Goal: Task Accomplishment & Management: Manage account settings

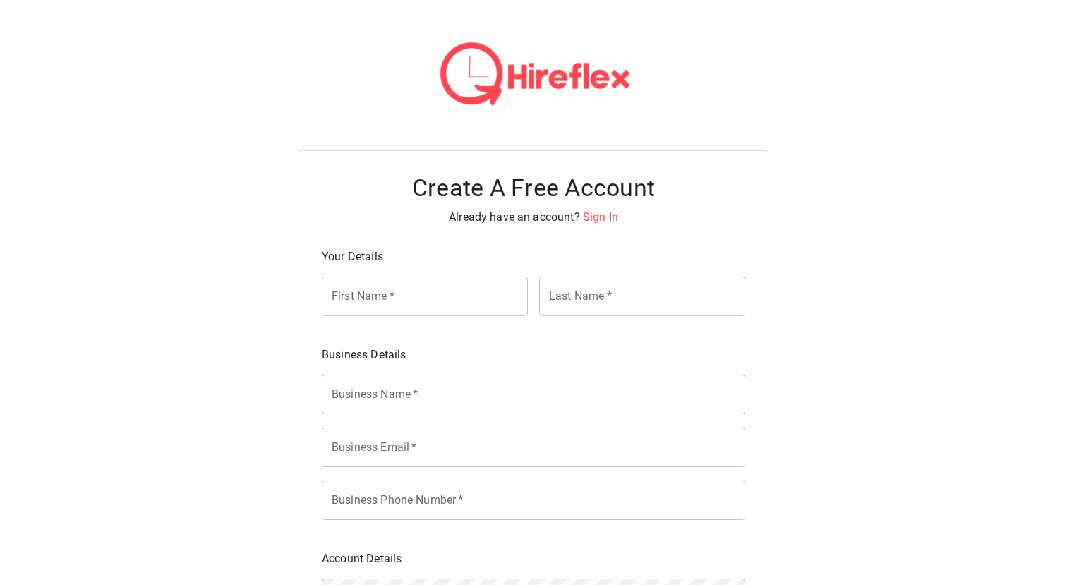
click at [596, 219] on span "Sign In" at bounding box center [600, 216] width 35 height 13
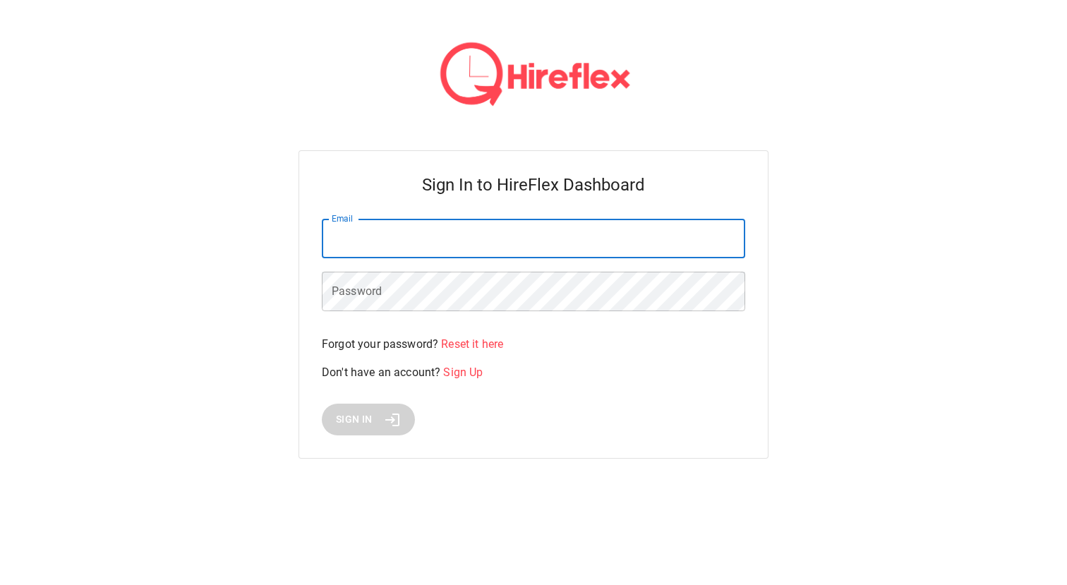
click at [529, 240] on input "Email" at bounding box center [533, 239] width 423 height 40
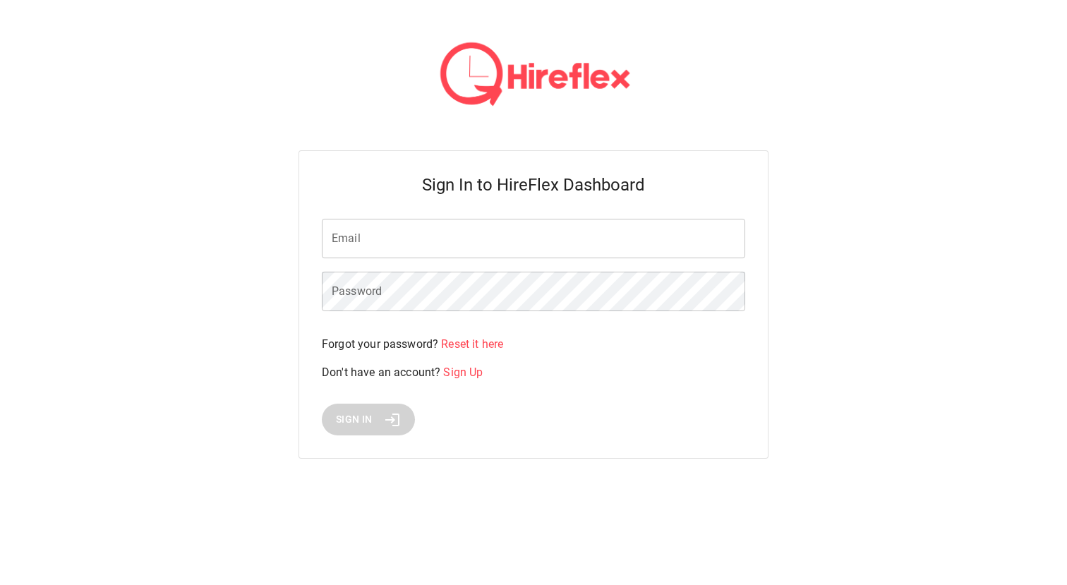
type input "**********"
click at [354, 416] on span "Sign In" at bounding box center [354, 420] width 37 height 18
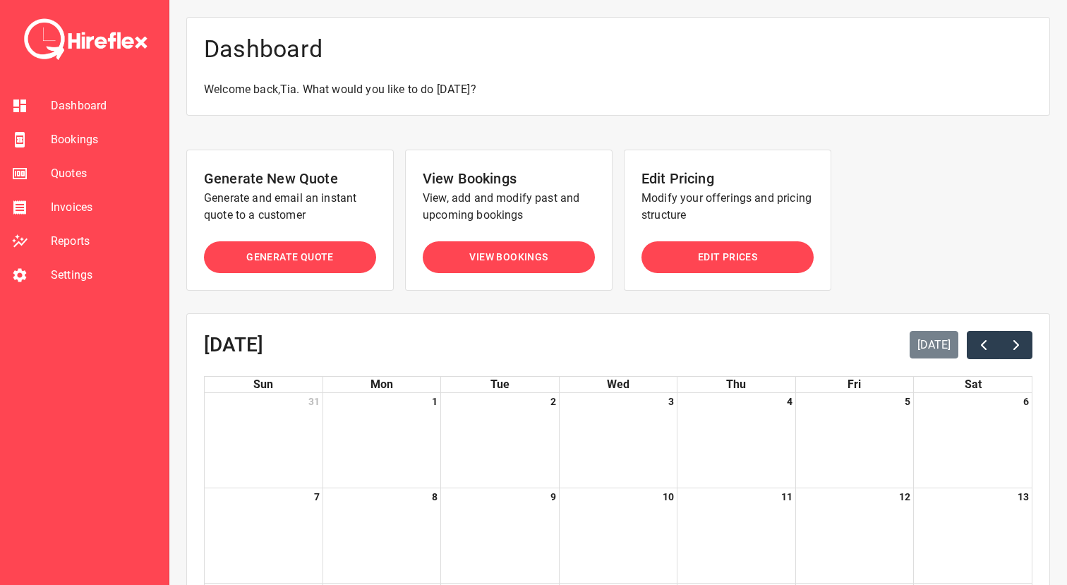
click at [81, 145] on span "Bookings" at bounding box center [104, 139] width 107 height 17
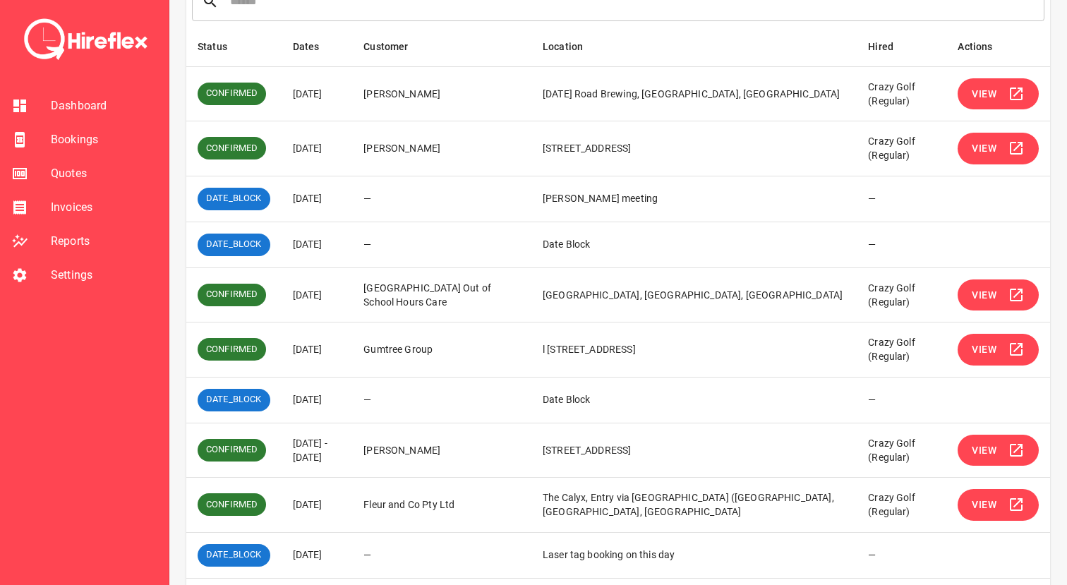
scroll to position [267, 0]
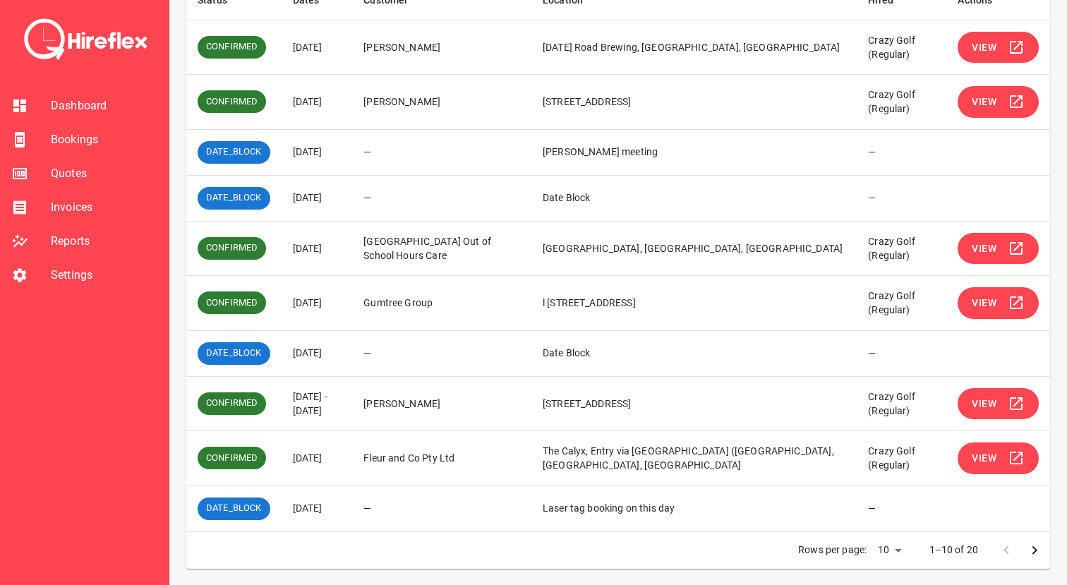
click at [1000, 404] on button "View" at bounding box center [998, 404] width 81 height 32
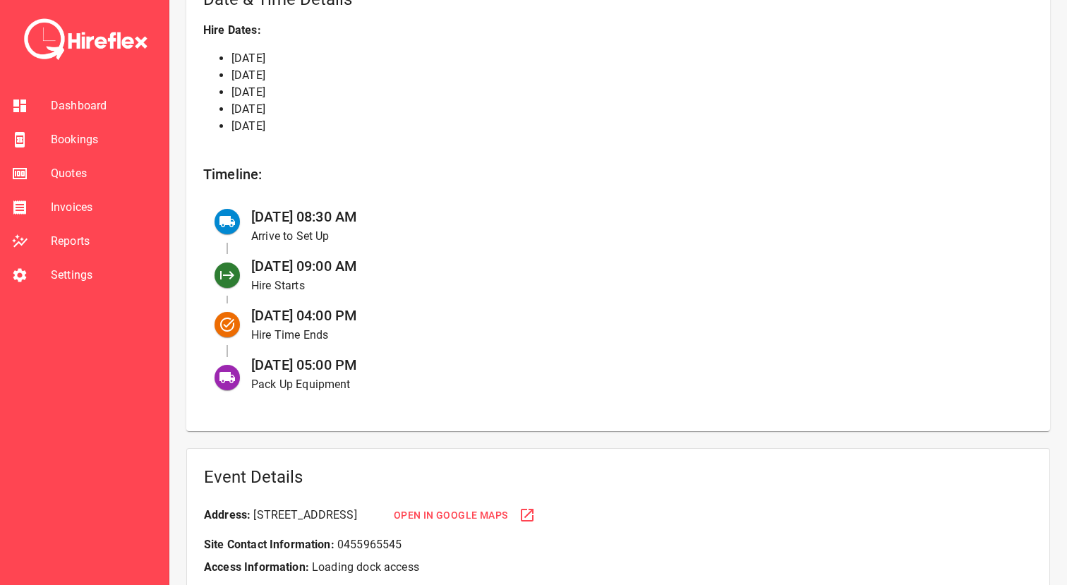
scroll to position [513, 0]
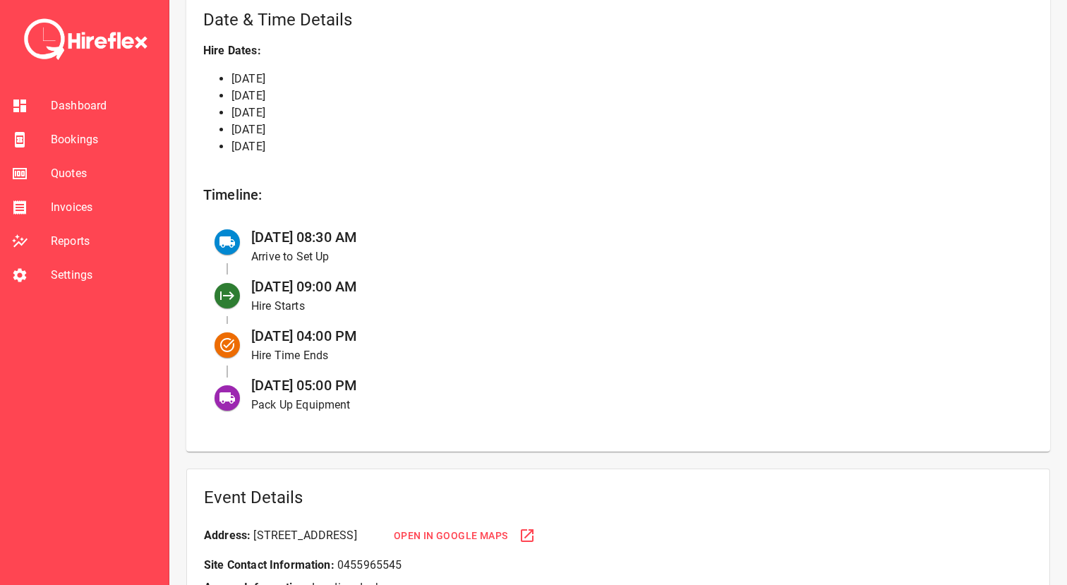
drag, startPoint x: 255, startPoint y: 235, endPoint x: 408, endPoint y: 235, distance: 153.1
click at [408, 235] on div "[DATE] 08:30 AM Arrive to Set Up" at bounding box center [631, 246] width 782 height 49
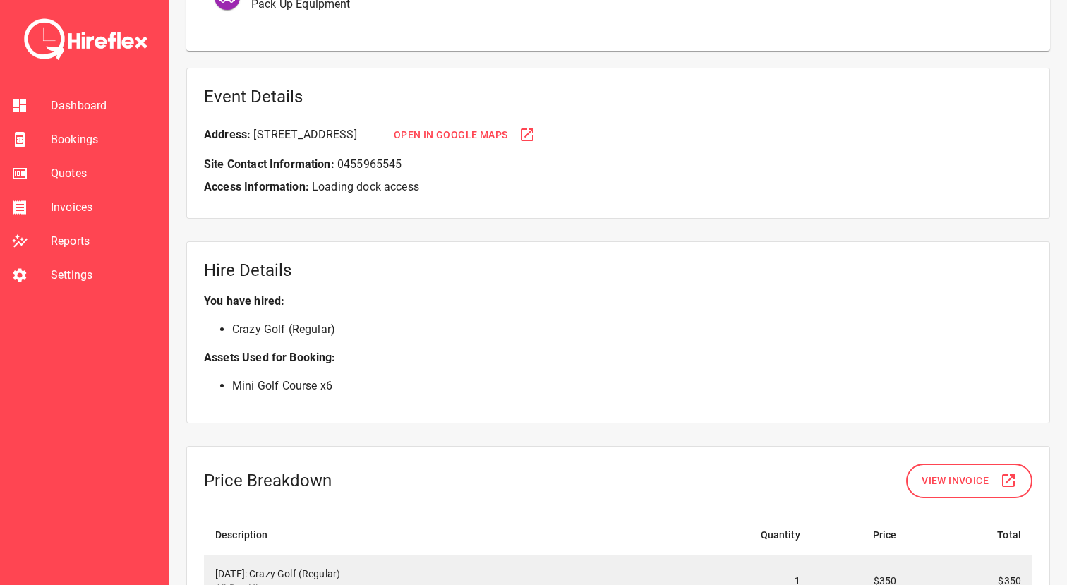
click at [372, 271] on h5 "Hire Details" at bounding box center [618, 270] width 829 height 23
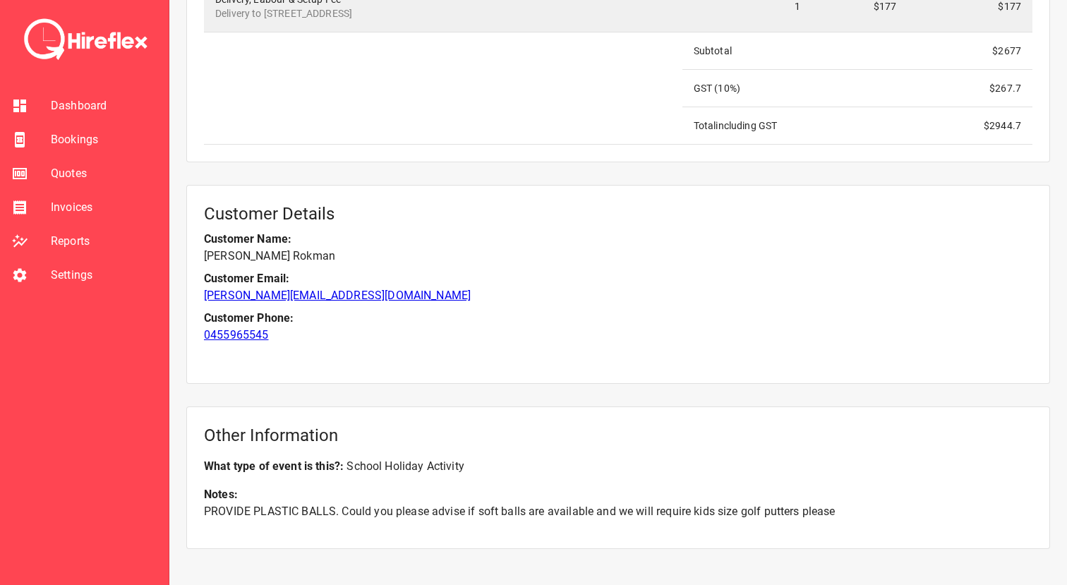
scroll to position [2064, 0]
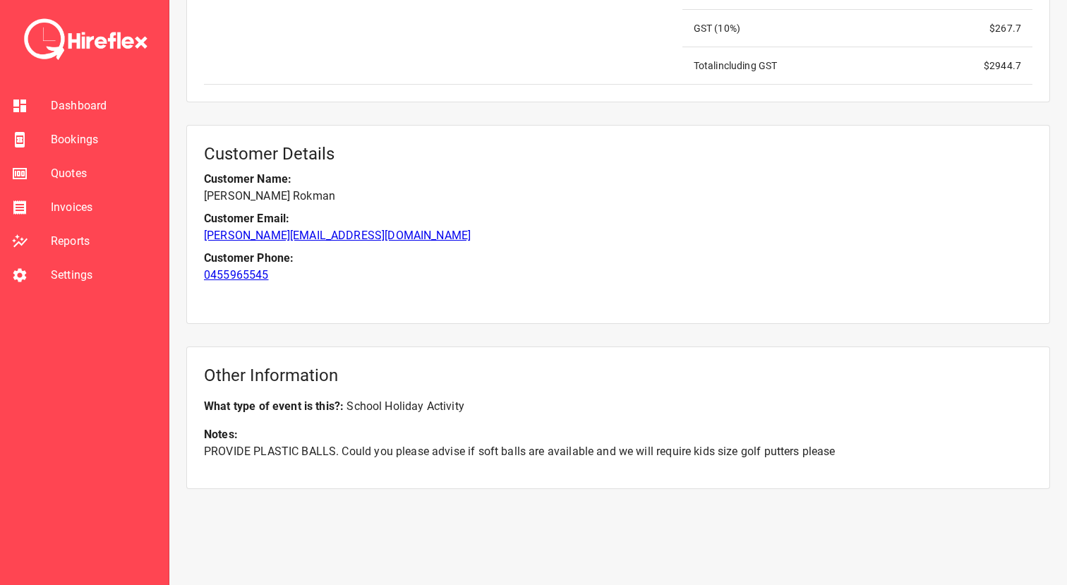
click at [83, 137] on span "Bookings" at bounding box center [104, 139] width 107 height 17
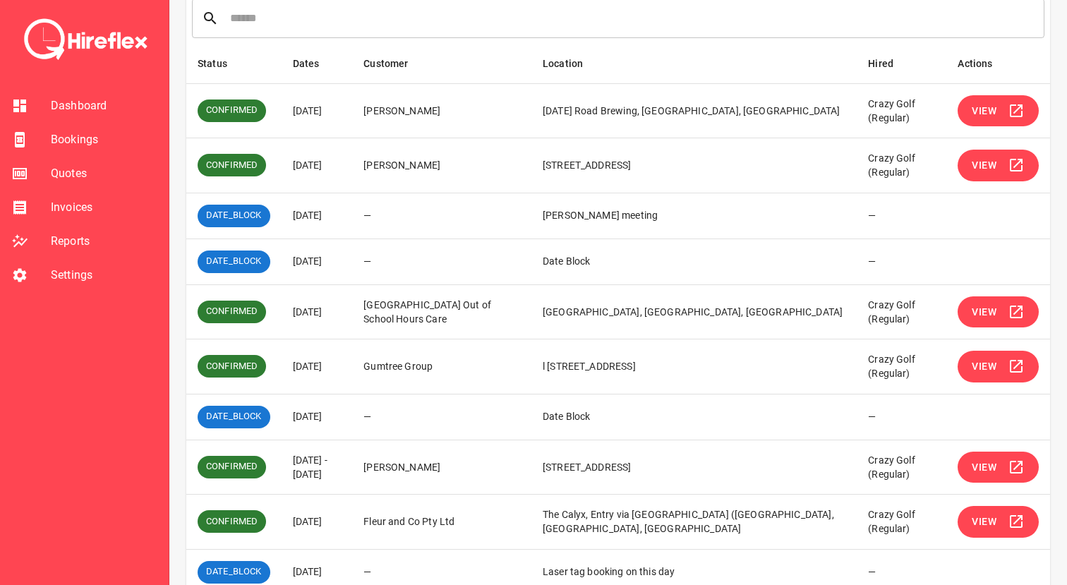
scroll to position [267, 0]
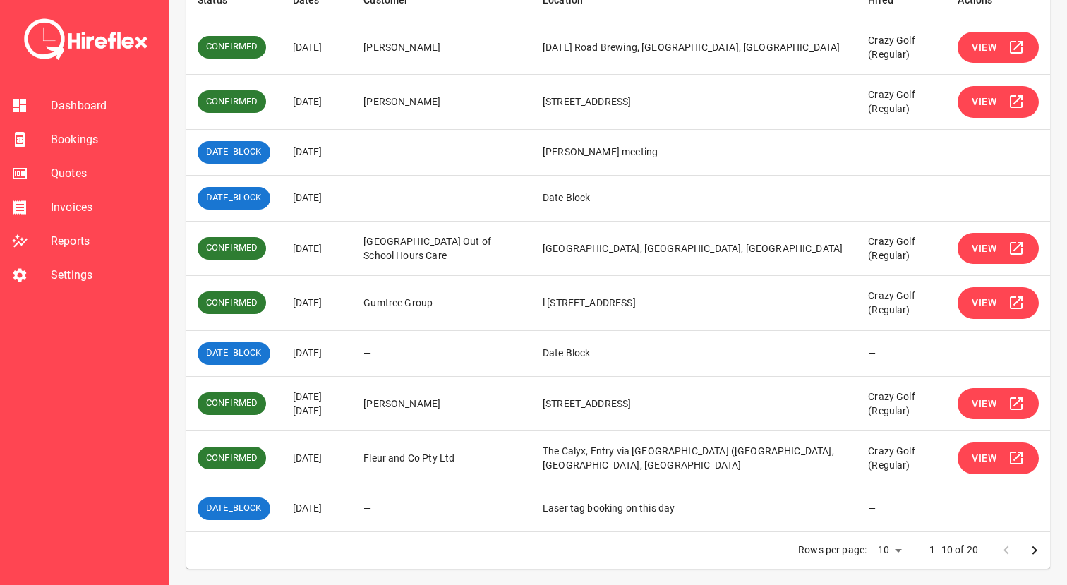
click at [979, 459] on span "View" at bounding box center [984, 459] width 25 height 18
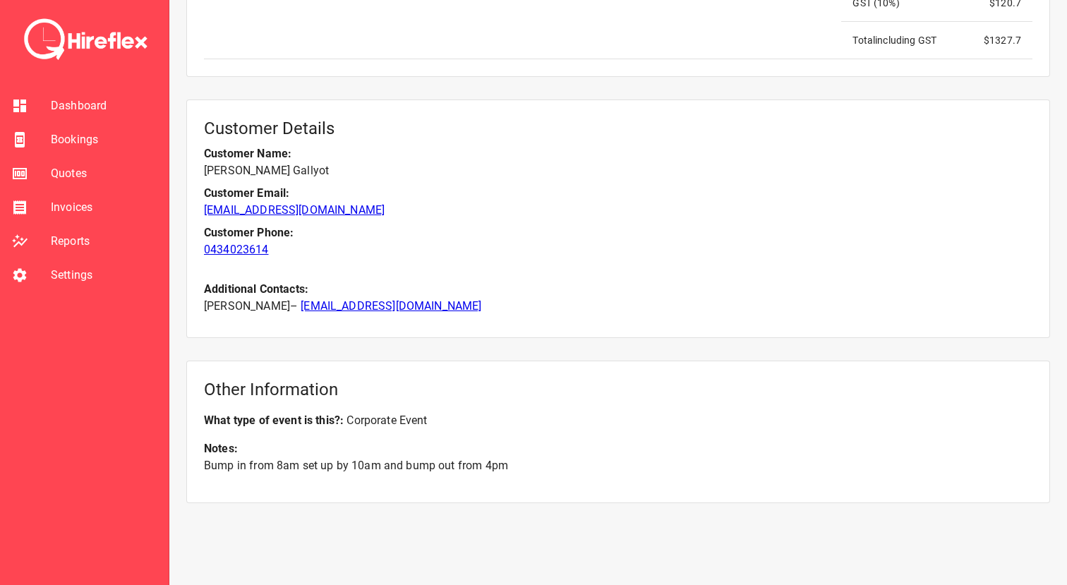
scroll to position [1675, 0]
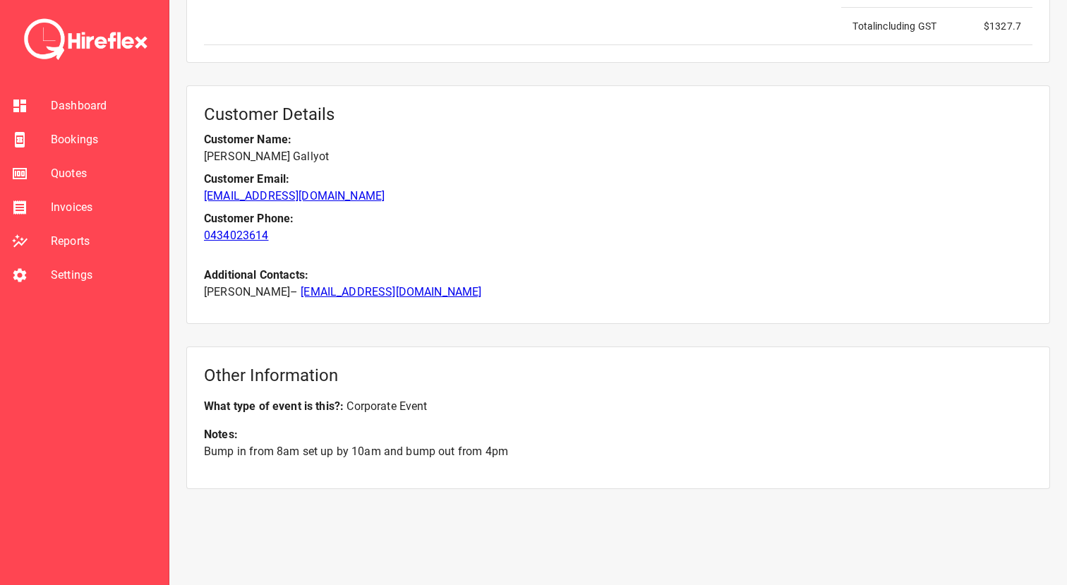
click at [122, 137] on span "Bookings" at bounding box center [104, 139] width 107 height 17
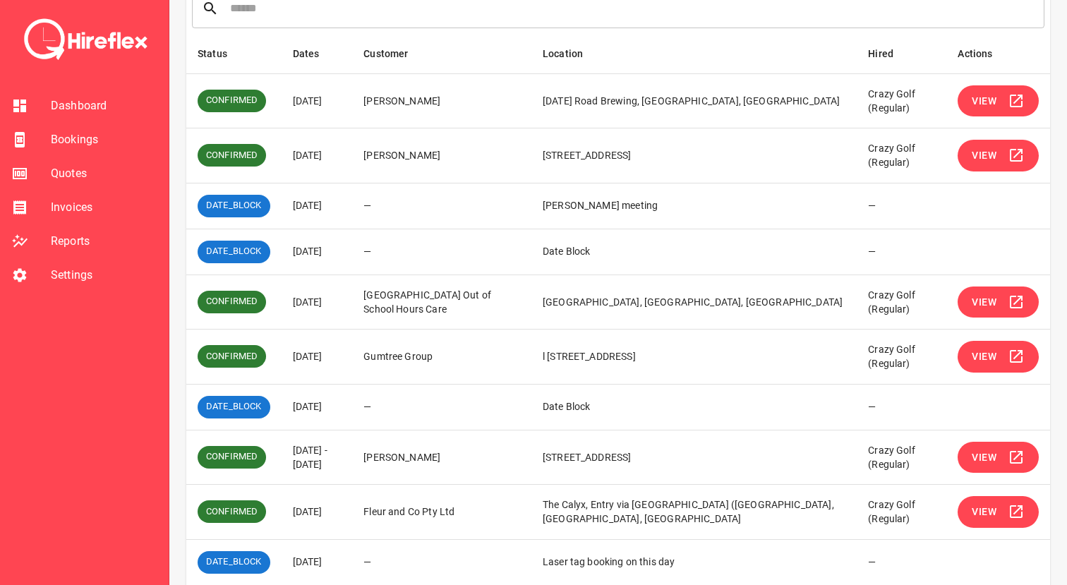
scroll to position [267, 0]
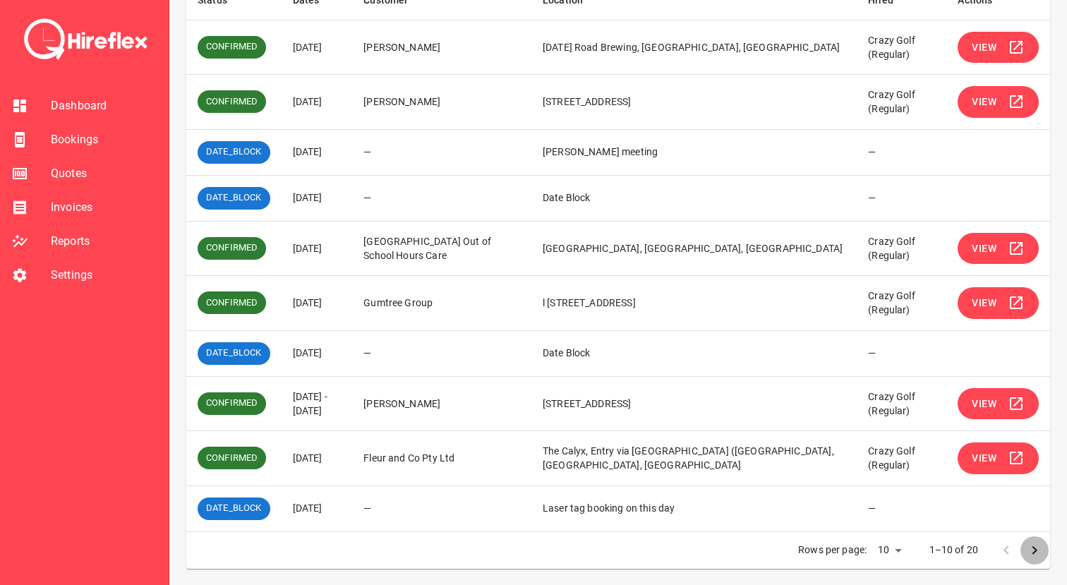
click at [1031, 544] on icon "Go to next page" at bounding box center [1034, 550] width 17 height 17
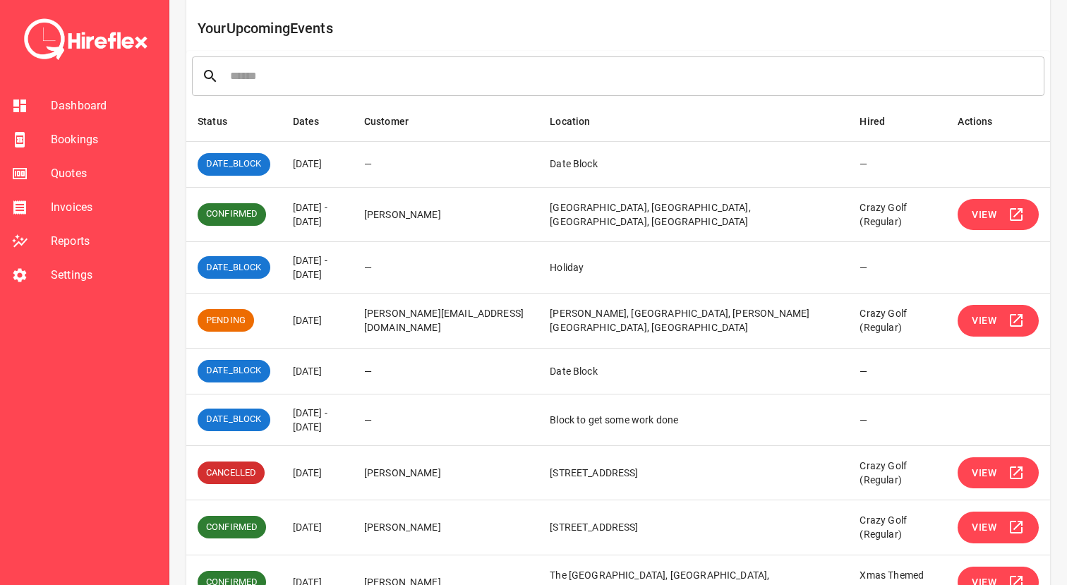
scroll to position [253, 0]
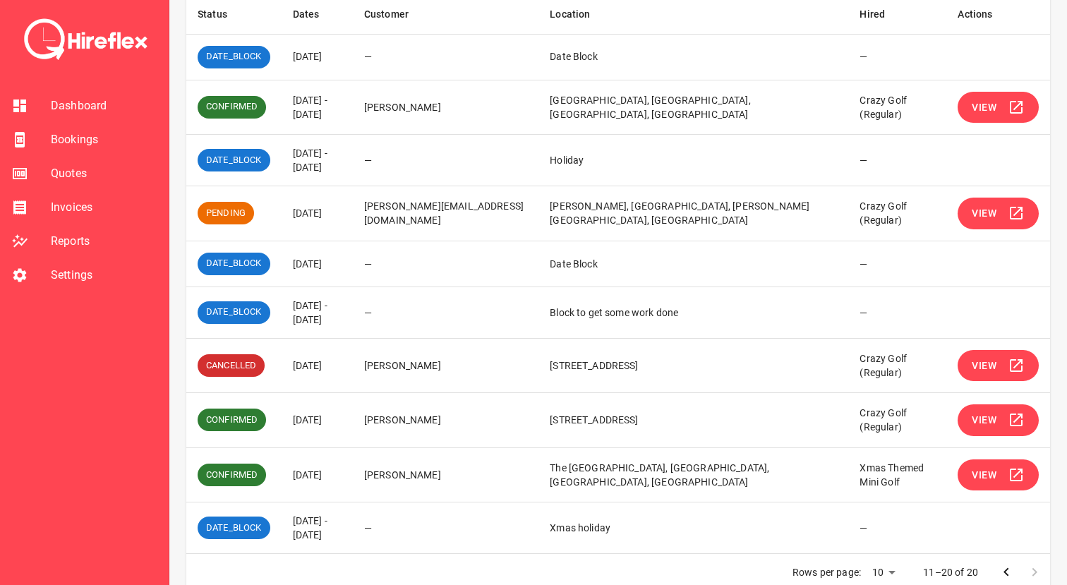
click at [983, 209] on span "View" at bounding box center [984, 214] width 25 height 18
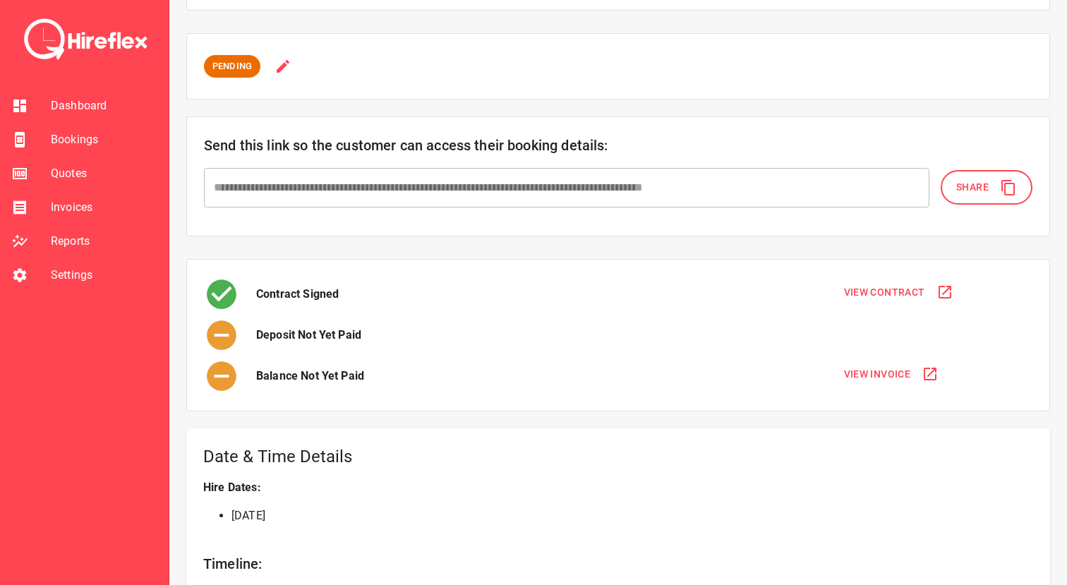
scroll to position [77, 0]
click at [286, 56] on button at bounding box center [282, 65] width 45 height 31
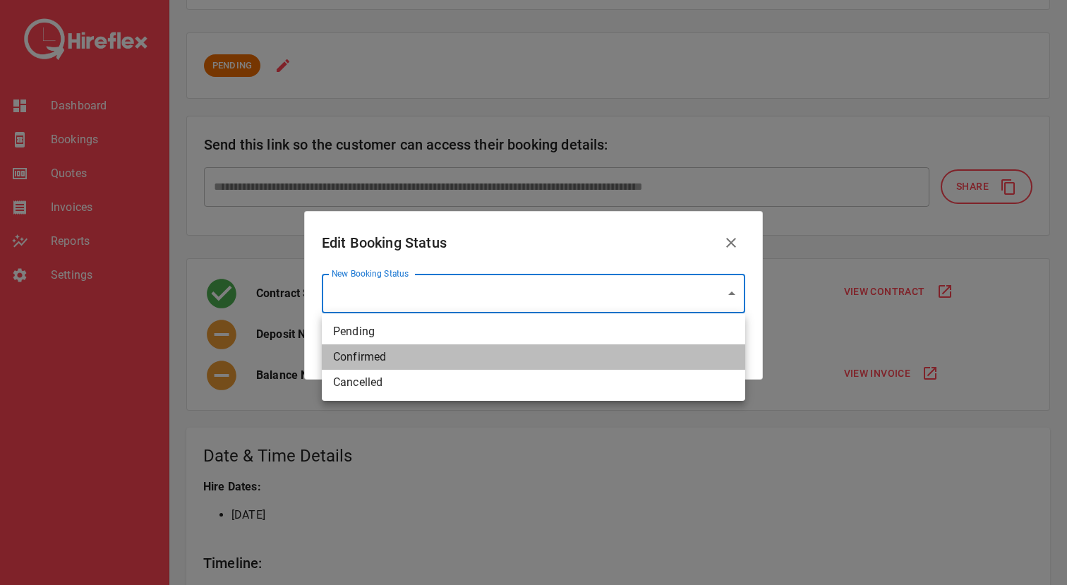
click at [394, 354] on li "Confirmed" at bounding box center [533, 356] width 423 height 25
type input "*********"
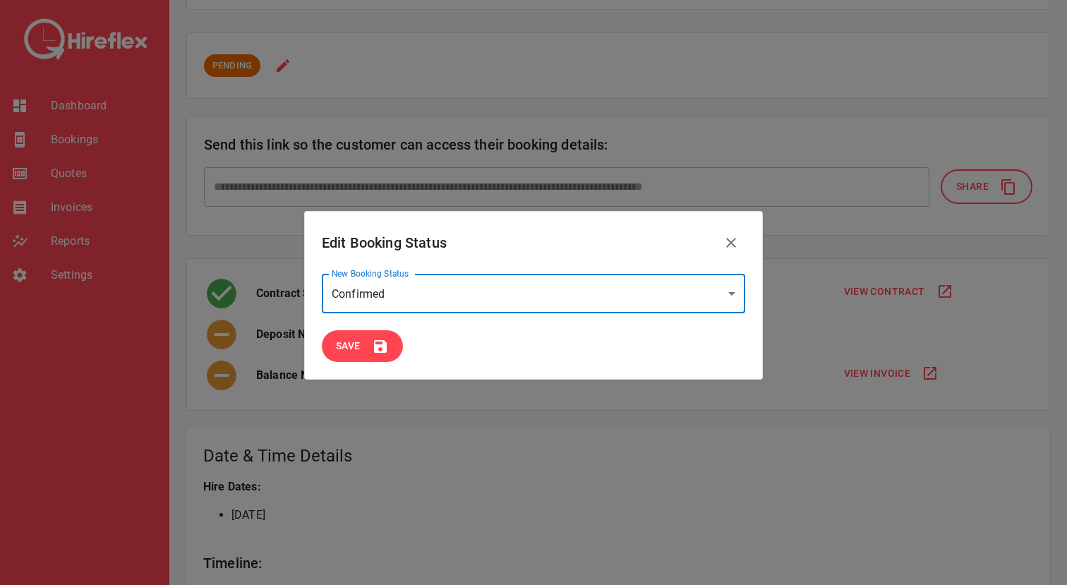
click at [365, 350] on button "Save" at bounding box center [362, 346] width 81 height 32
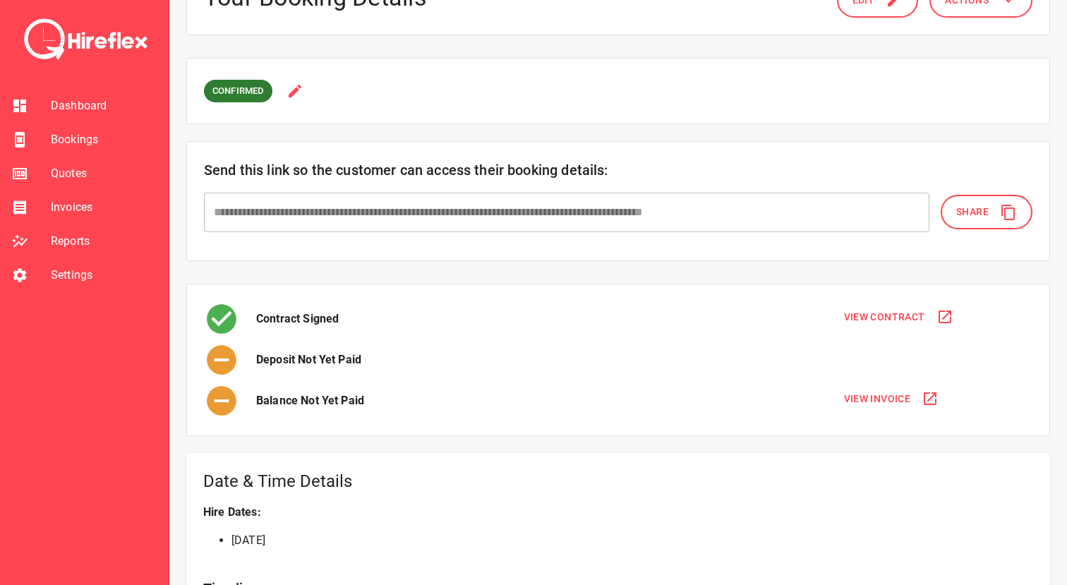
scroll to position [0, 0]
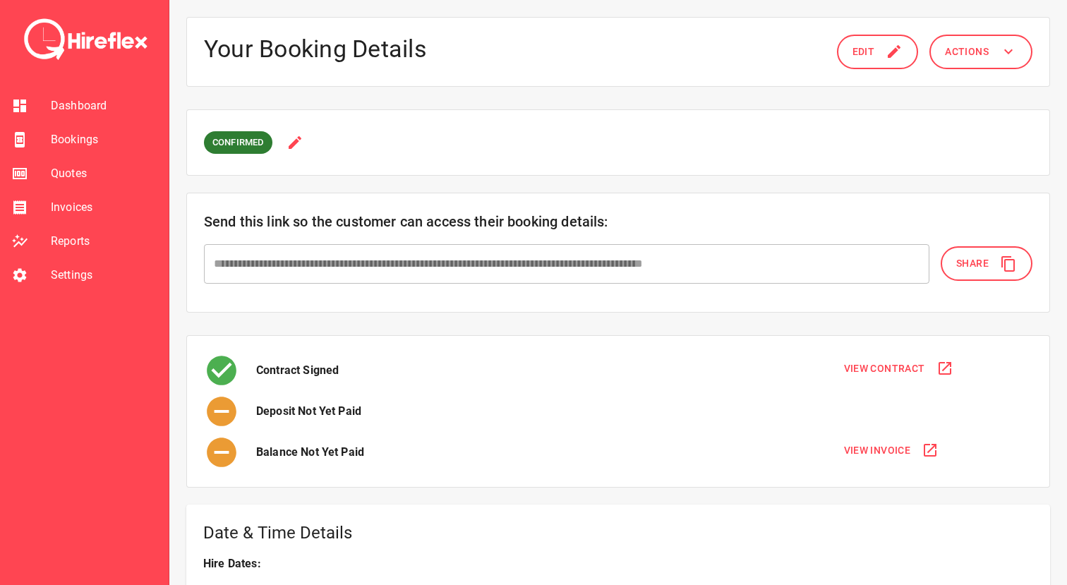
click at [1003, 58] on icon at bounding box center [1008, 51] width 17 height 17
click at [958, 85] on li "View Invoice" at bounding box center [974, 87] width 162 height 25
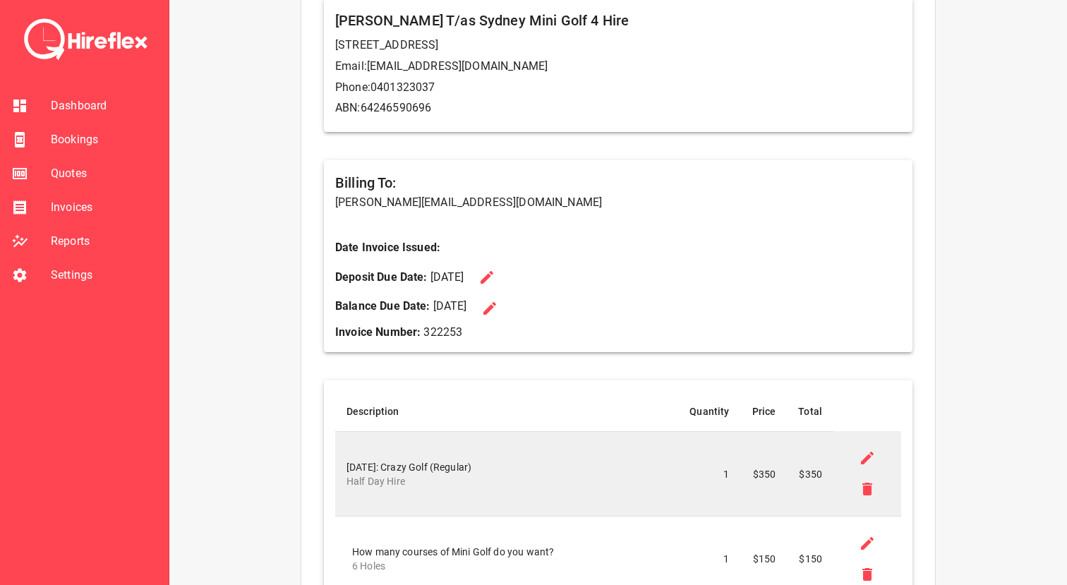
scroll to position [229, 0]
click at [493, 274] on icon at bounding box center [487, 276] width 13 height 13
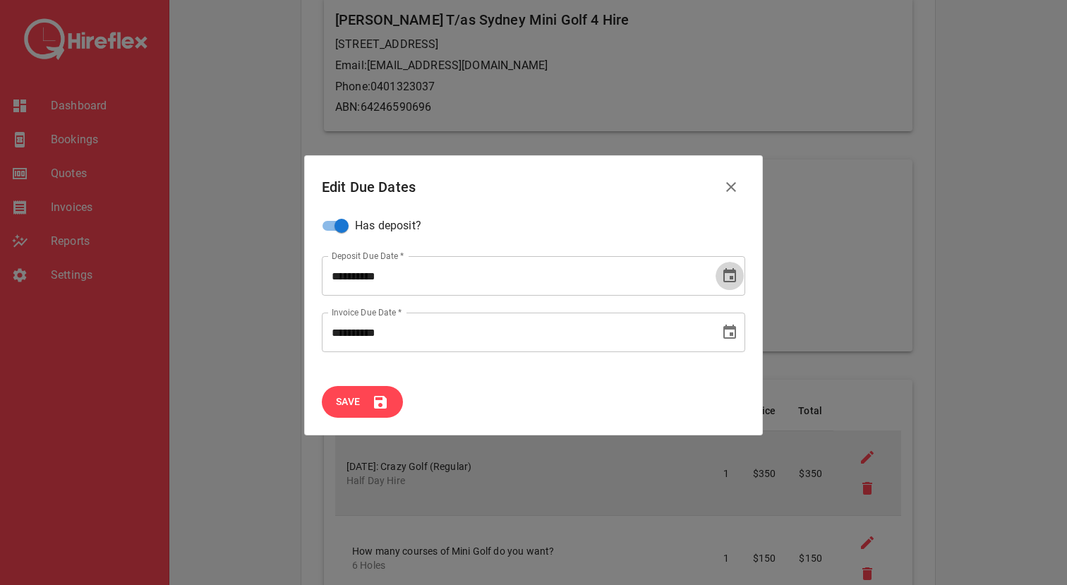
click at [727, 279] on icon "Choose date, selected date is Oct 1, 2025" at bounding box center [729, 275] width 17 height 17
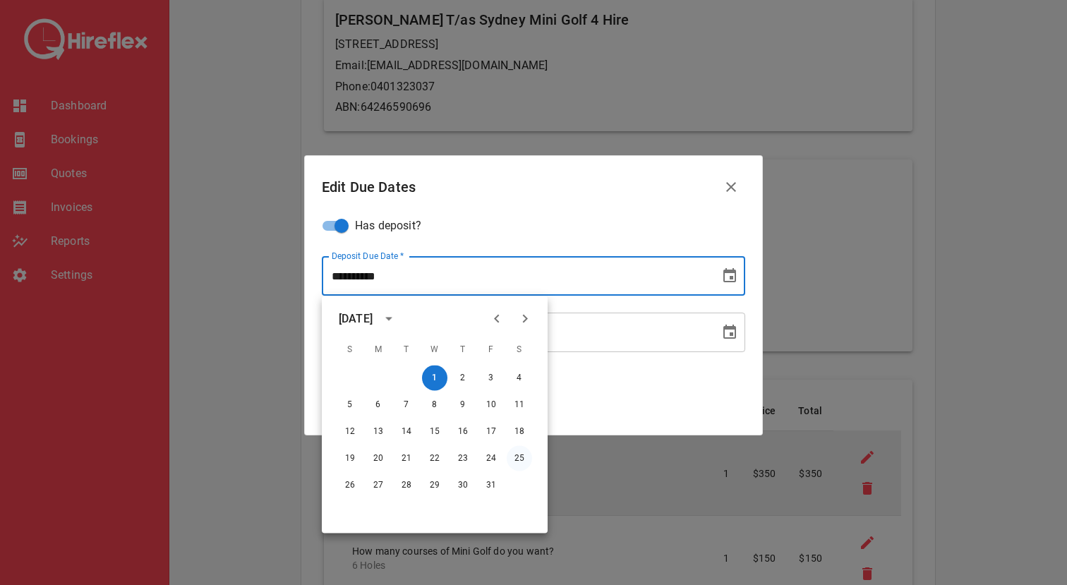
click at [519, 454] on button "25" at bounding box center [519, 458] width 25 height 25
type input "**********"
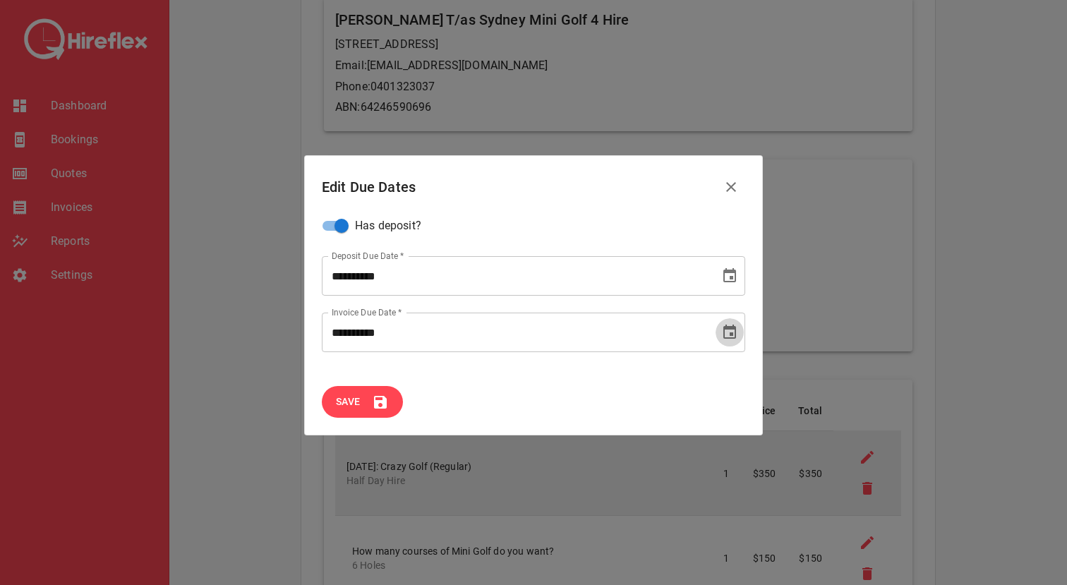
click at [722, 338] on icon "Choose date, selected date is Oct 11, 2025" at bounding box center [729, 332] width 17 height 17
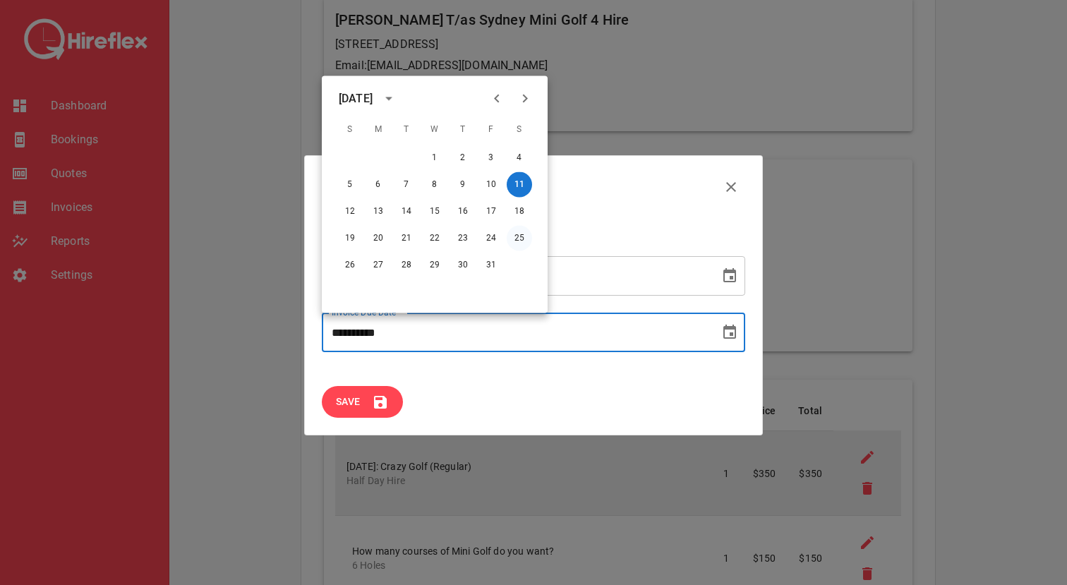
click at [517, 237] on button "25" at bounding box center [519, 238] width 25 height 25
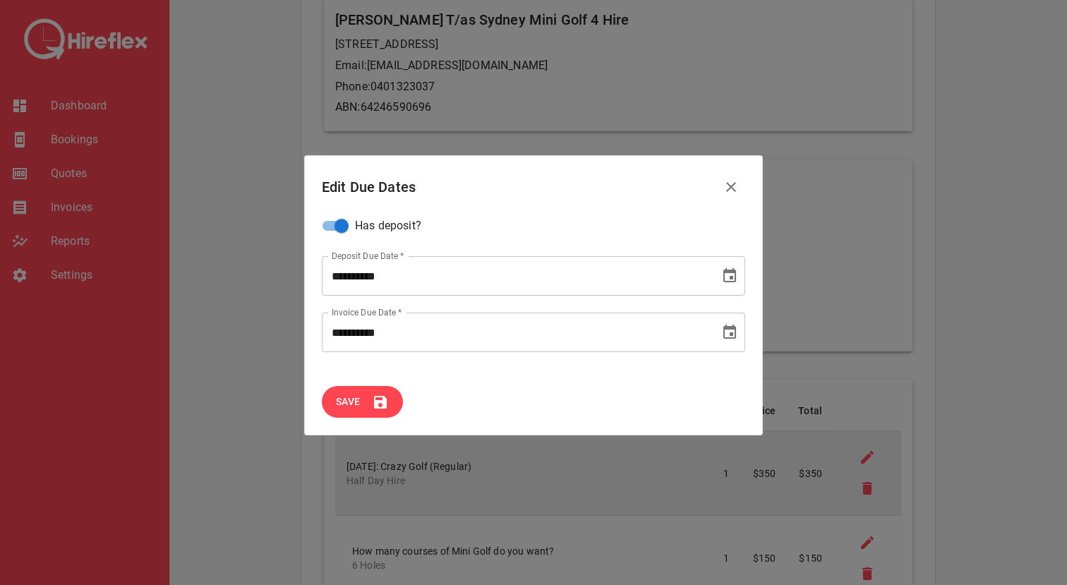
type input "**********"
click at [354, 401] on span "Save" at bounding box center [348, 402] width 25 height 18
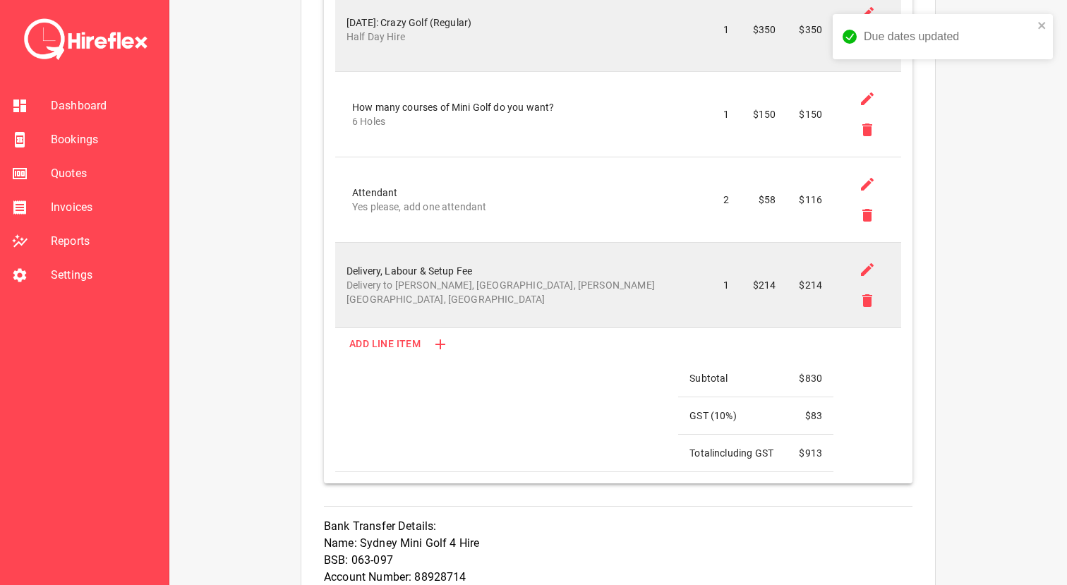
scroll to position [680, 0]
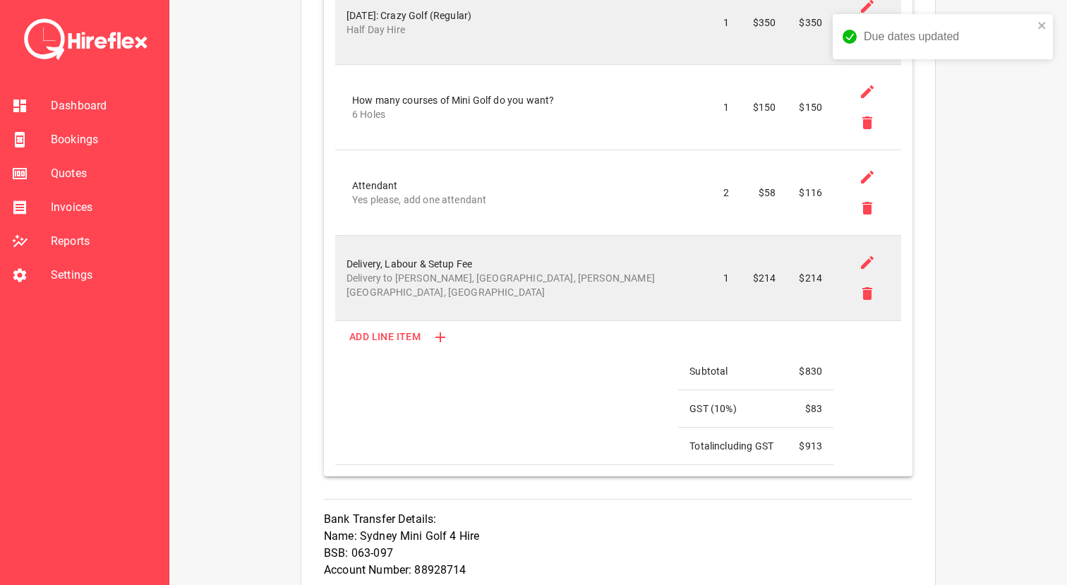
click at [94, 141] on span "Bookings" at bounding box center [104, 139] width 107 height 17
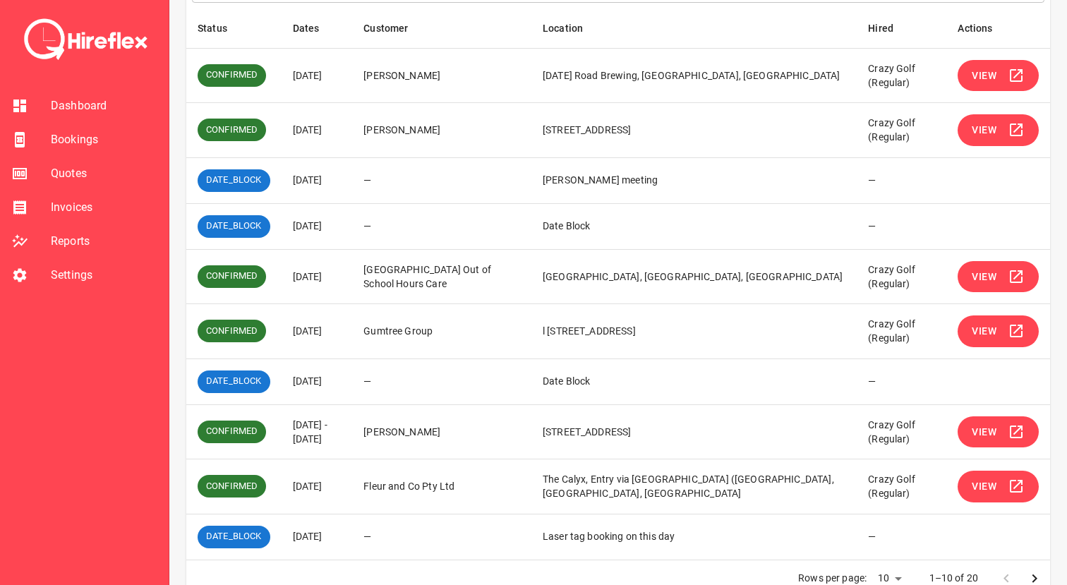
scroll to position [267, 0]
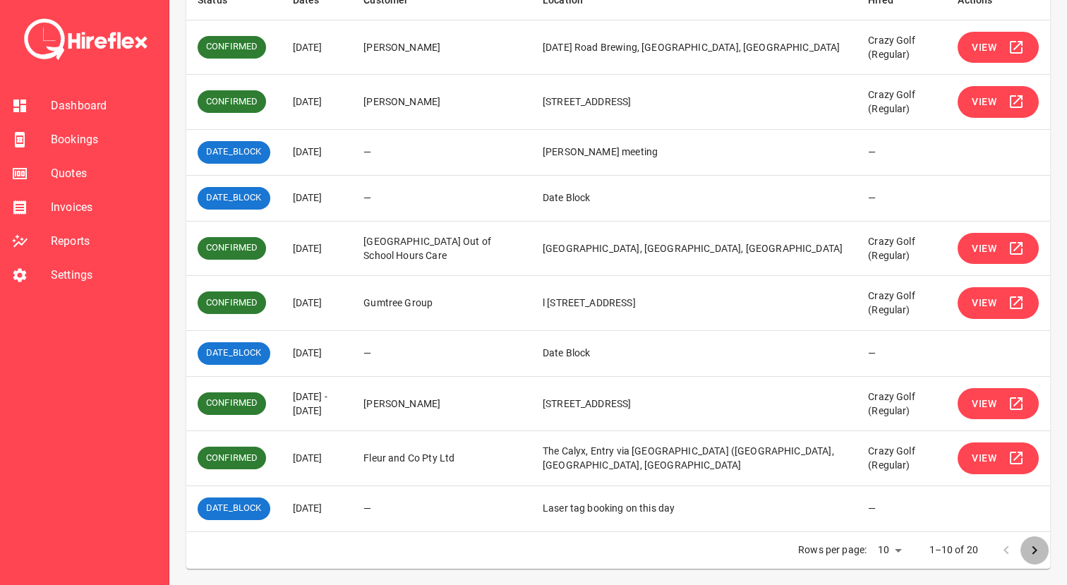
click at [1029, 548] on icon "Go to next page" at bounding box center [1034, 550] width 17 height 17
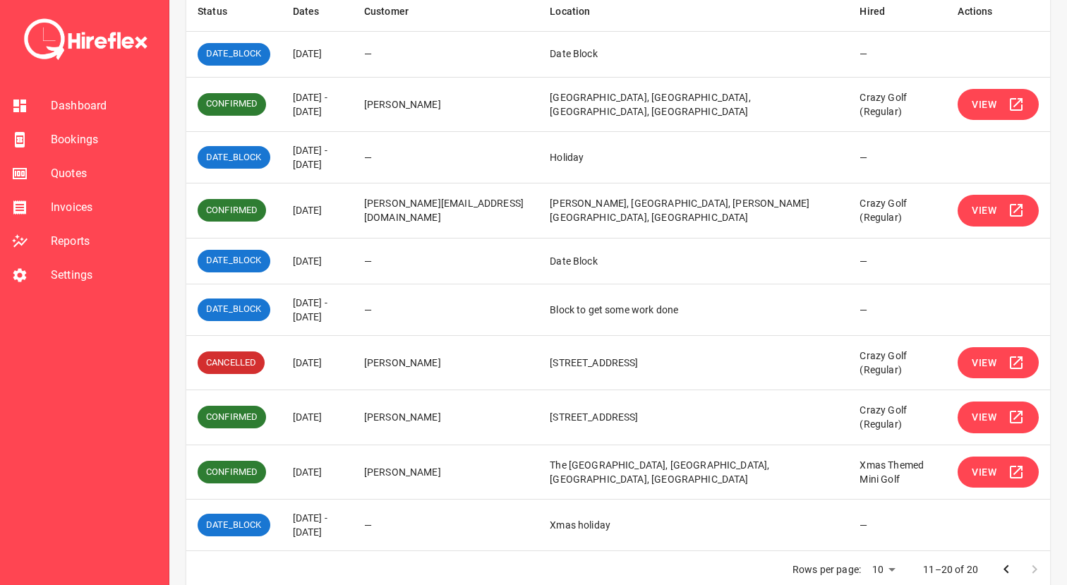
scroll to position [255, 0]
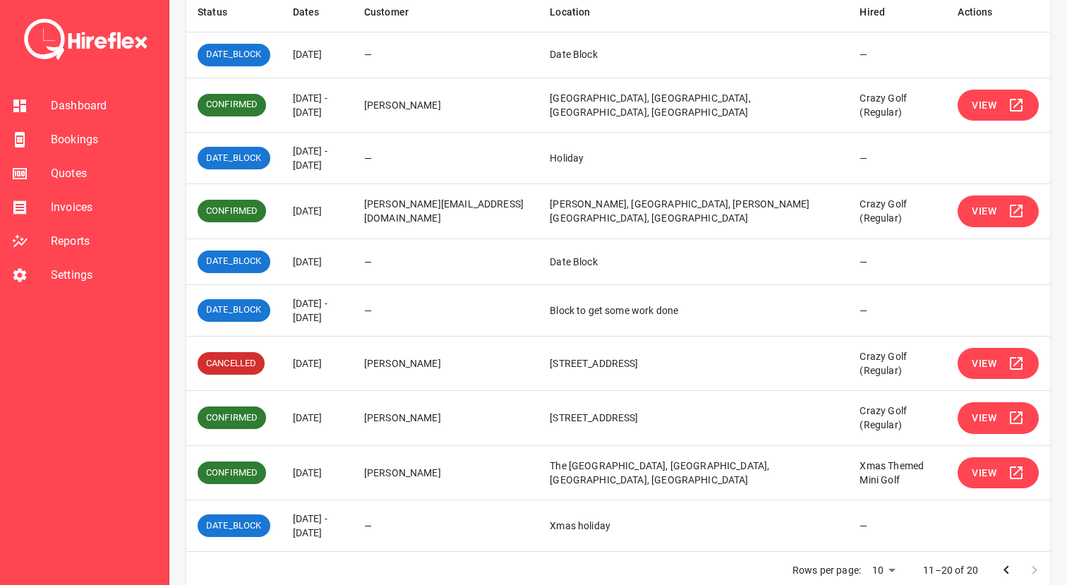
drag, startPoint x: 308, startPoint y: 211, endPoint x: 354, endPoint y: 211, distance: 45.9
click at [353, 211] on td "[DATE]" at bounding box center [317, 211] width 71 height 55
drag, startPoint x: 360, startPoint y: 211, endPoint x: 275, endPoint y: 210, distance: 85.4
click at [275, 210] on tr "CONFIRMED [DATE] [PERSON_NAME][EMAIL_ADDRESS][DOMAIN_NAME] [PERSON_NAME], [GEOG…" at bounding box center [618, 211] width 864 height 55
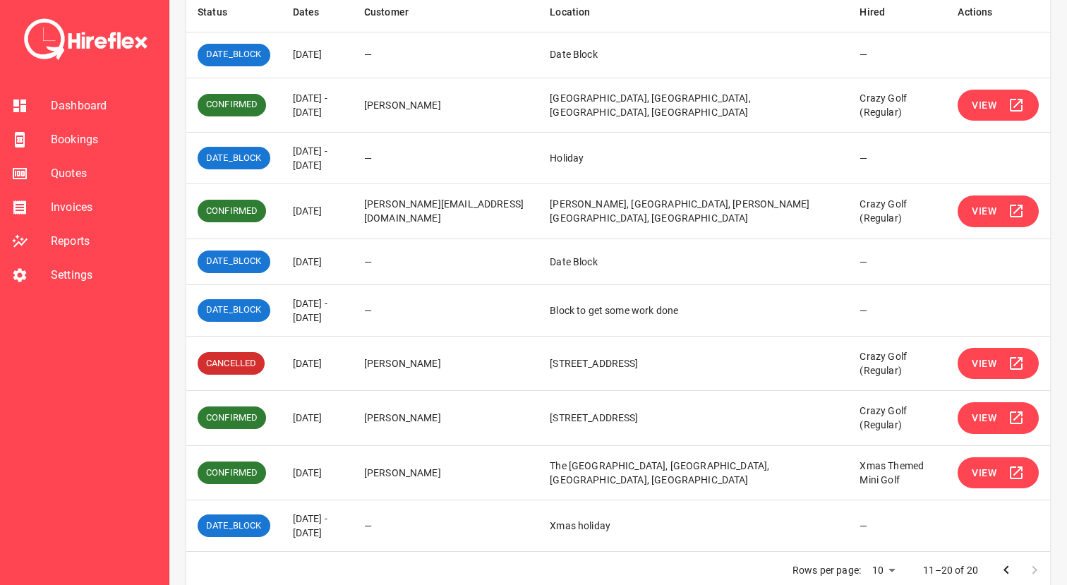
click at [275, 210] on td "CONFIRMED" at bounding box center [233, 211] width 95 height 55
drag, startPoint x: 308, startPoint y: 207, endPoint x: 323, endPoint y: 207, distance: 14.8
click at [323, 207] on td "[DATE]" at bounding box center [317, 211] width 71 height 55
drag, startPoint x: 351, startPoint y: 212, endPoint x: 296, endPoint y: 212, distance: 54.3
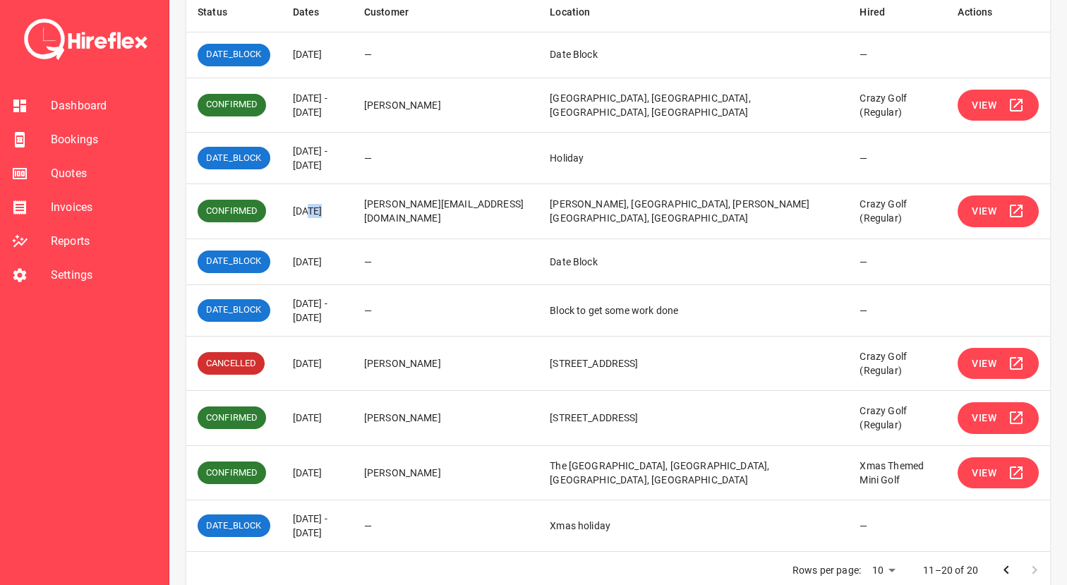
click at [296, 212] on td "[DATE]" at bounding box center [317, 211] width 71 height 55
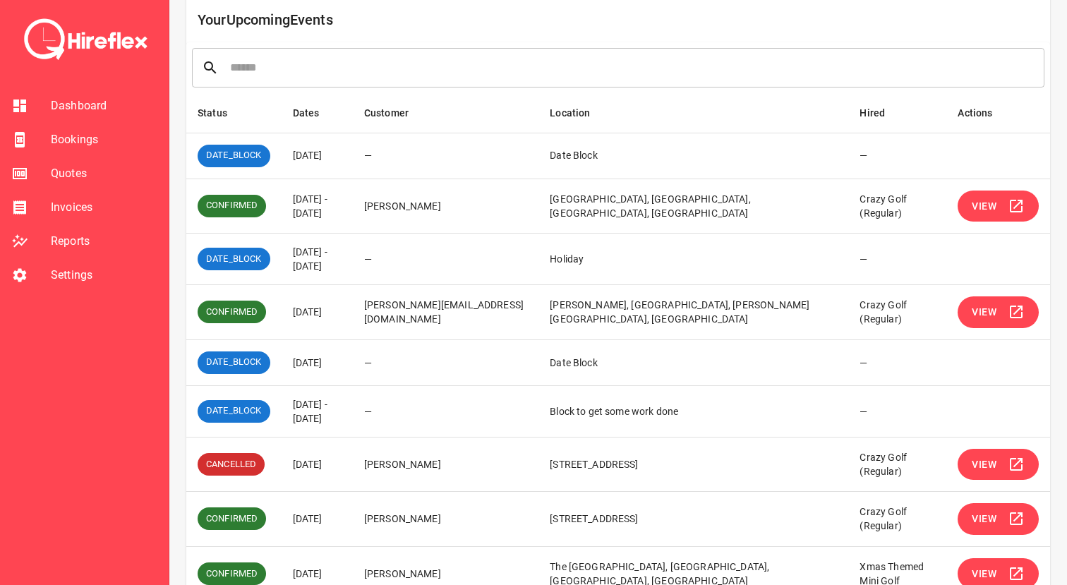
scroll to position [276, 0]
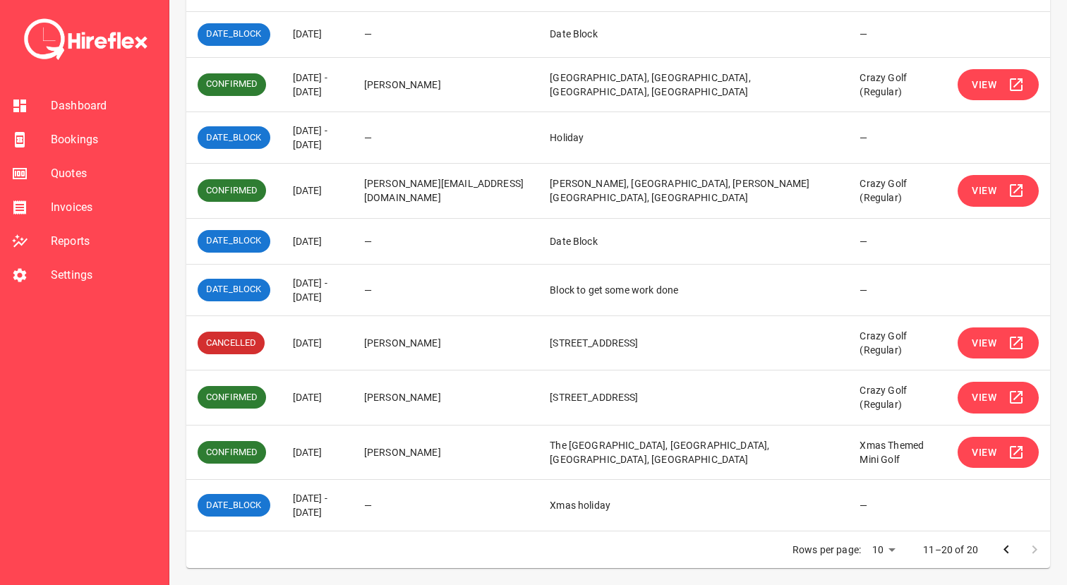
click at [1002, 545] on icon "Go to previous page" at bounding box center [1006, 549] width 17 height 17
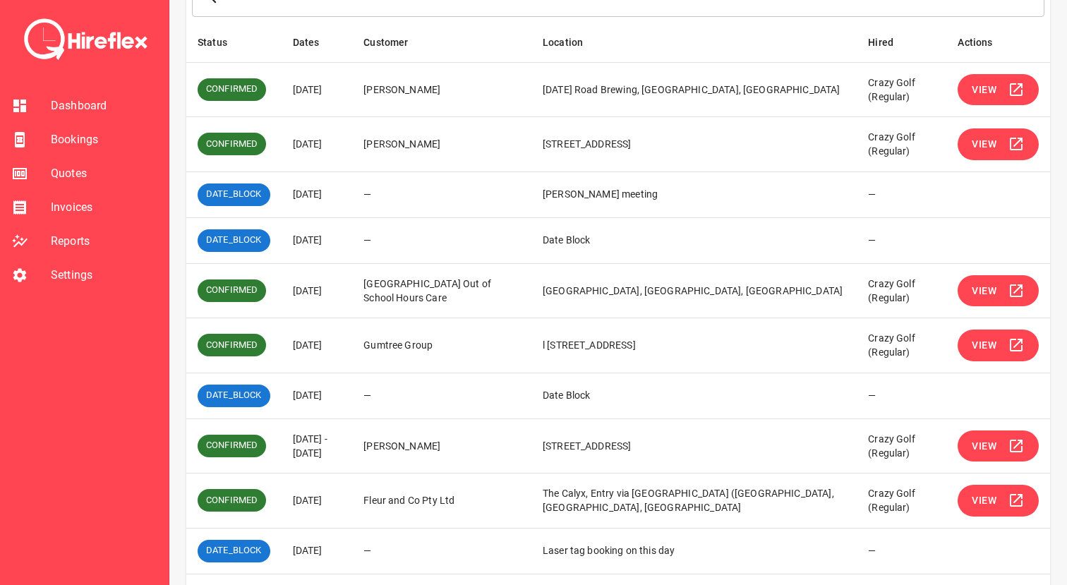
scroll to position [267, 0]
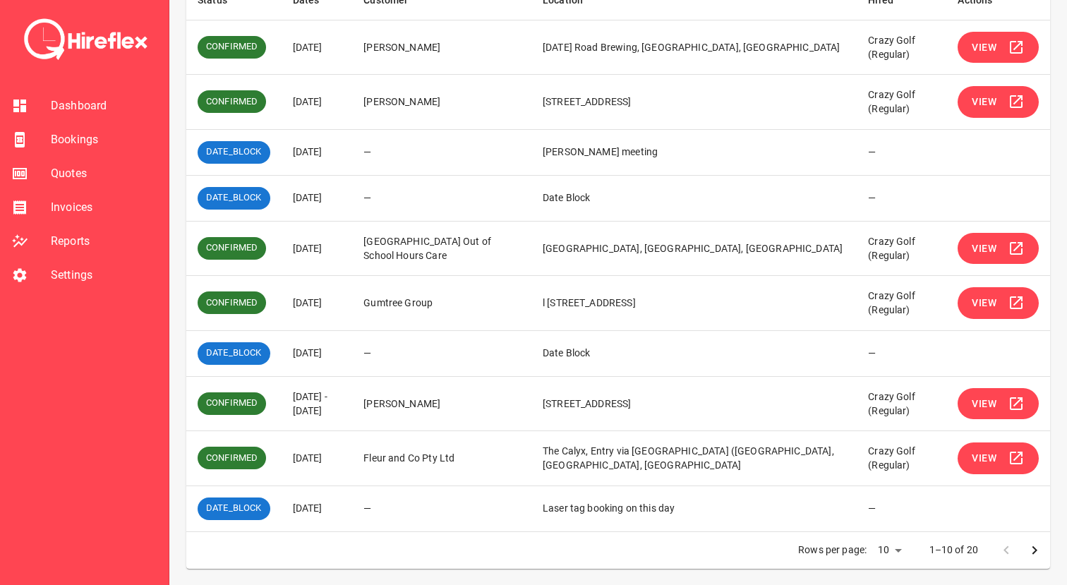
click at [1029, 553] on icon "Go to next page" at bounding box center [1034, 550] width 17 height 17
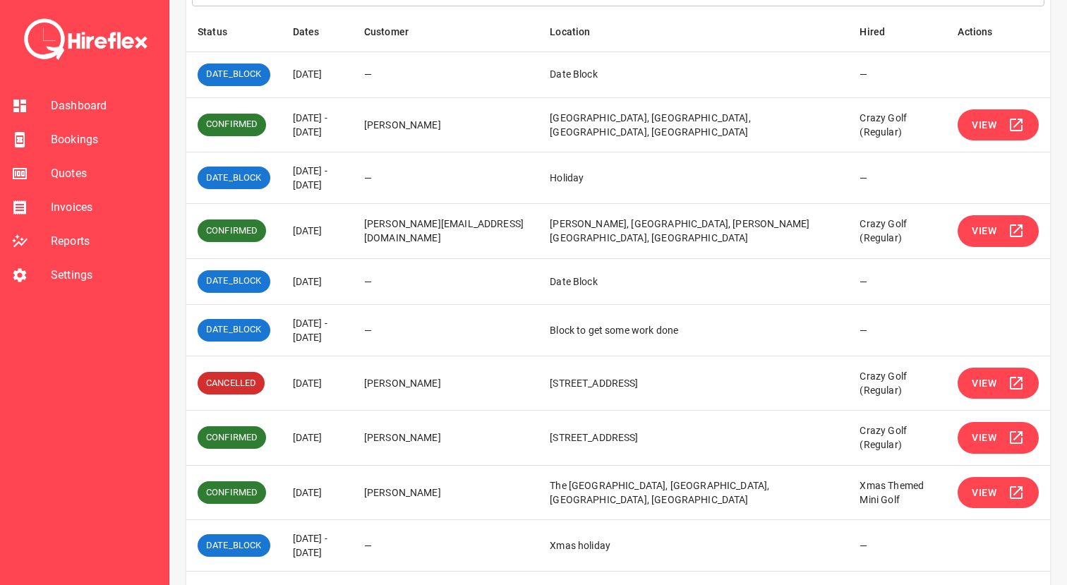
scroll to position [276, 0]
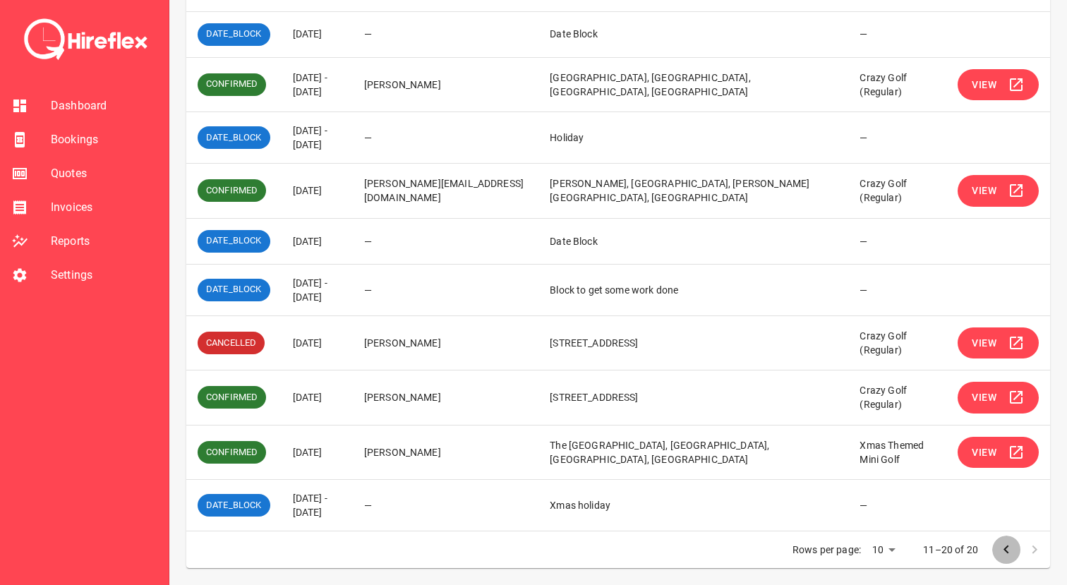
click at [1001, 550] on icon "Go to previous page" at bounding box center [1006, 549] width 17 height 17
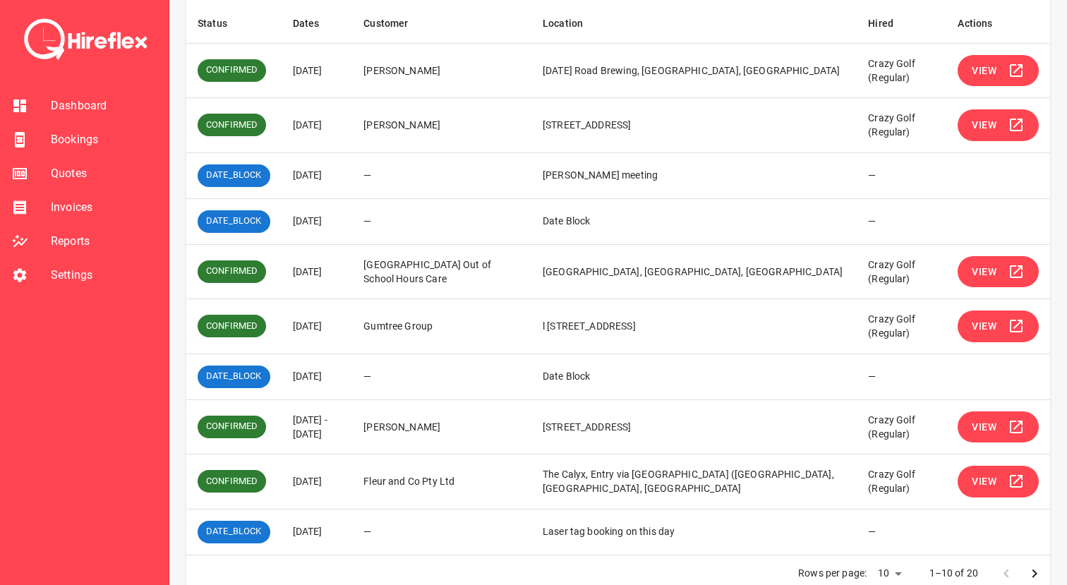
scroll to position [255, 0]
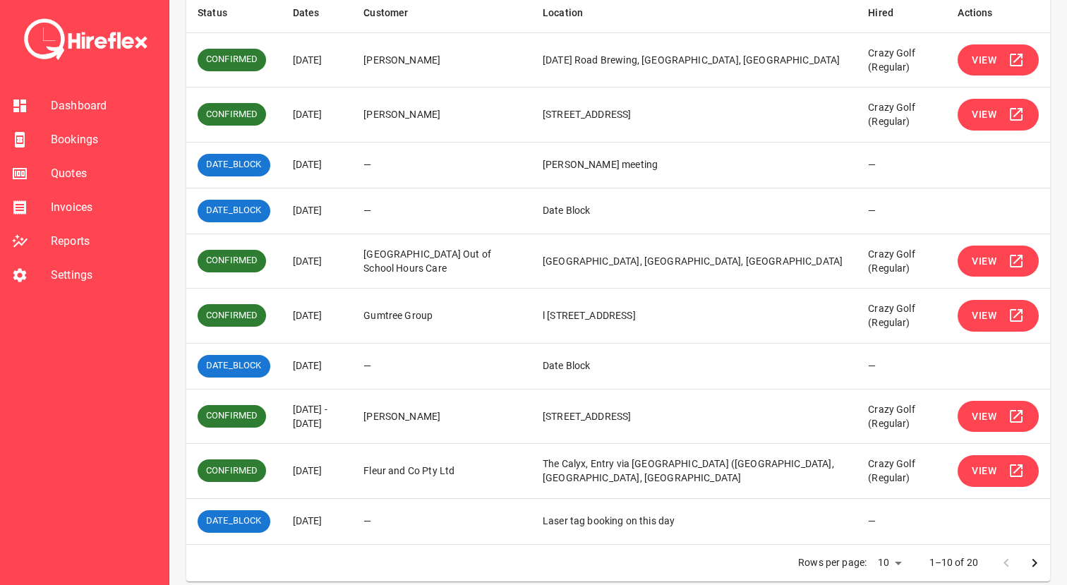
click at [1038, 567] on icon "Go to next page" at bounding box center [1034, 563] width 17 height 17
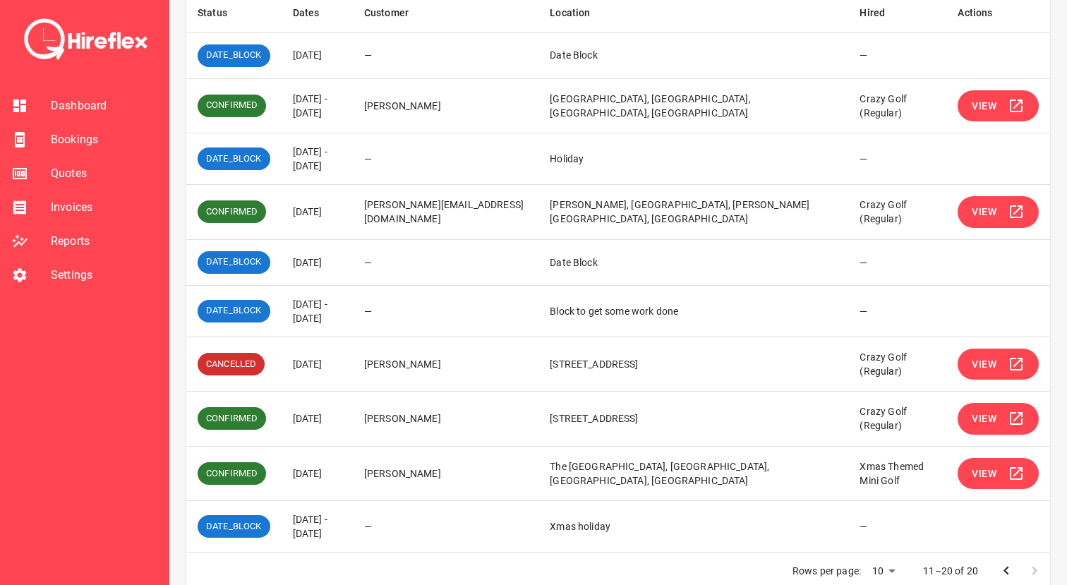
scroll to position [276, 0]
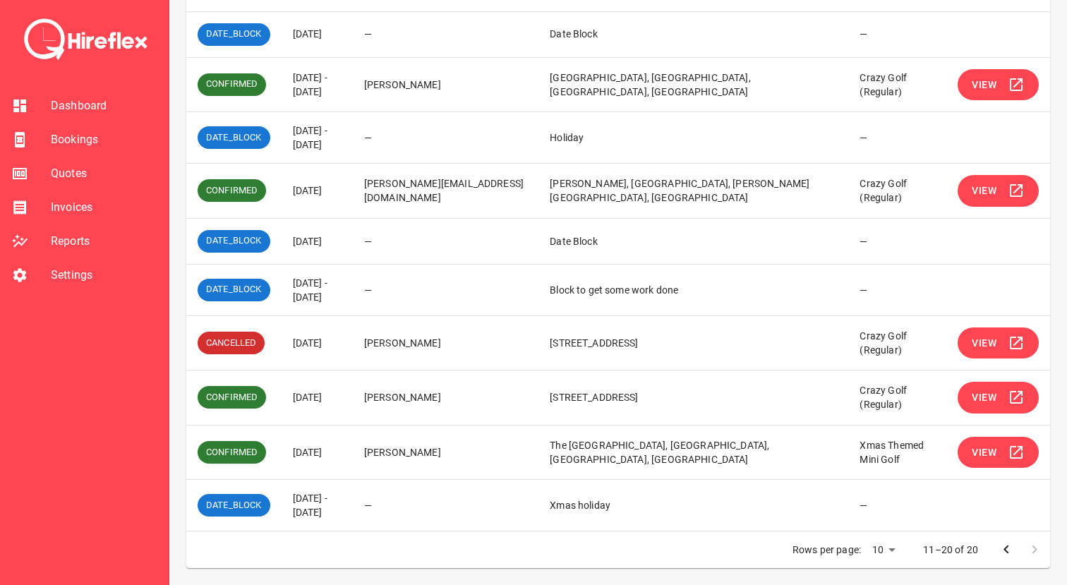
click at [1000, 553] on icon "Go to previous page" at bounding box center [1006, 549] width 17 height 17
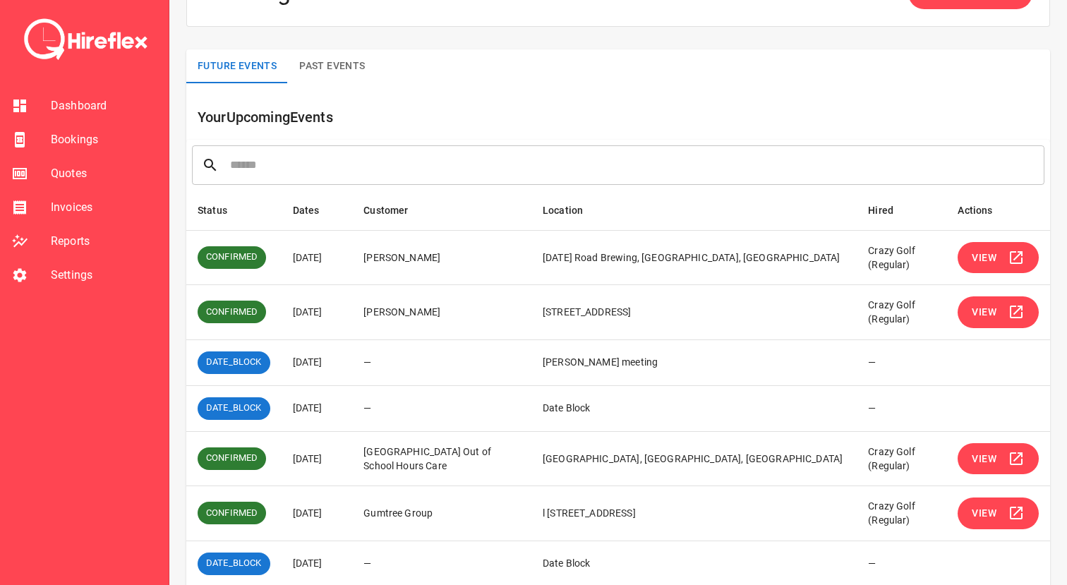
scroll to position [0, 0]
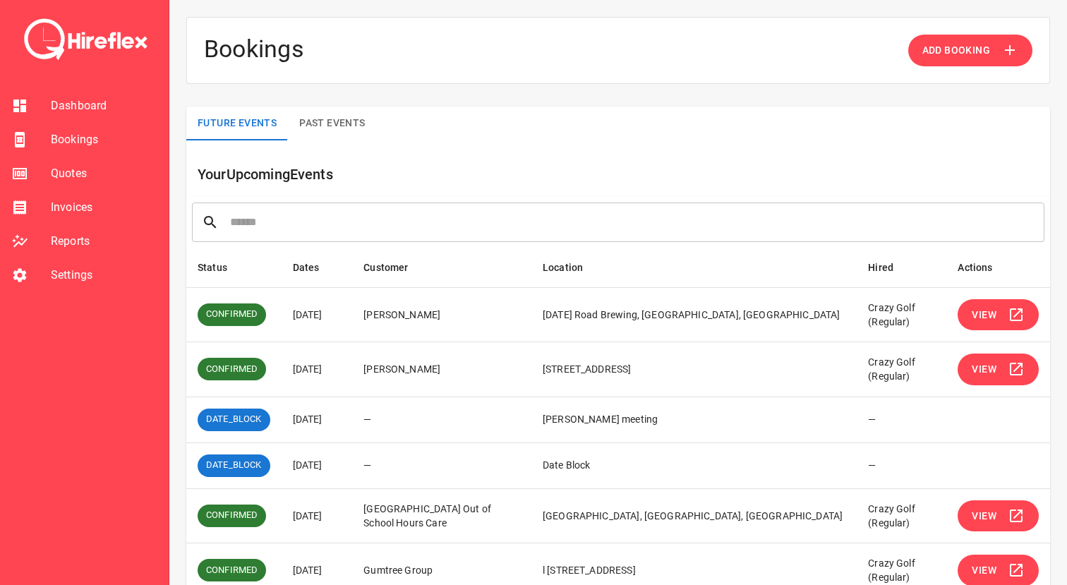
click at [76, 167] on span "Quotes" at bounding box center [104, 173] width 107 height 17
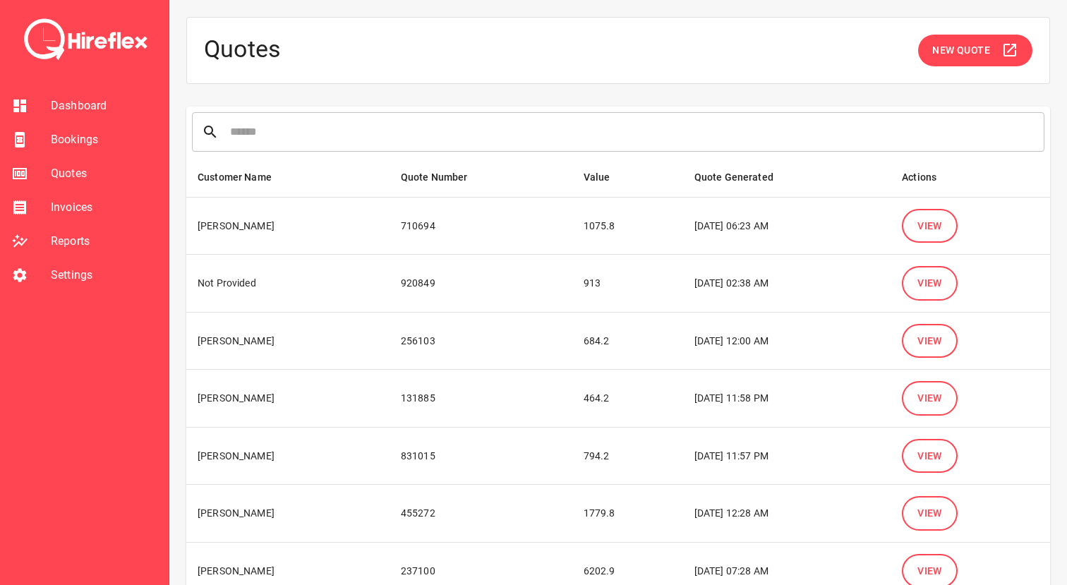
click at [432, 216] on td "710694" at bounding box center [481, 226] width 183 height 58
drag, startPoint x: 543, startPoint y: 226, endPoint x: 778, endPoint y: 227, distance: 235.0
click at [778, 227] on tr "[PERSON_NAME] 710694 1075.8 [DATE] 06:23 AM View" at bounding box center [618, 226] width 864 height 58
click at [778, 227] on td "[DATE] 06:23 AM" at bounding box center [787, 226] width 208 height 58
click at [942, 229] on span "View" at bounding box center [929, 226] width 25 height 18
